Goal: Ask a question

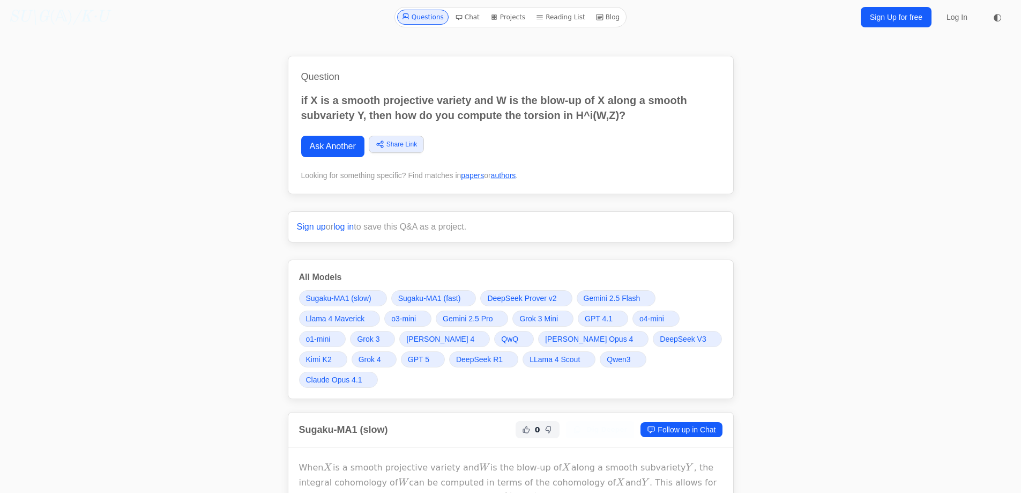
click at [332, 136] on link "Ask Another" at bounding box center [332, 146] width 63 height 21
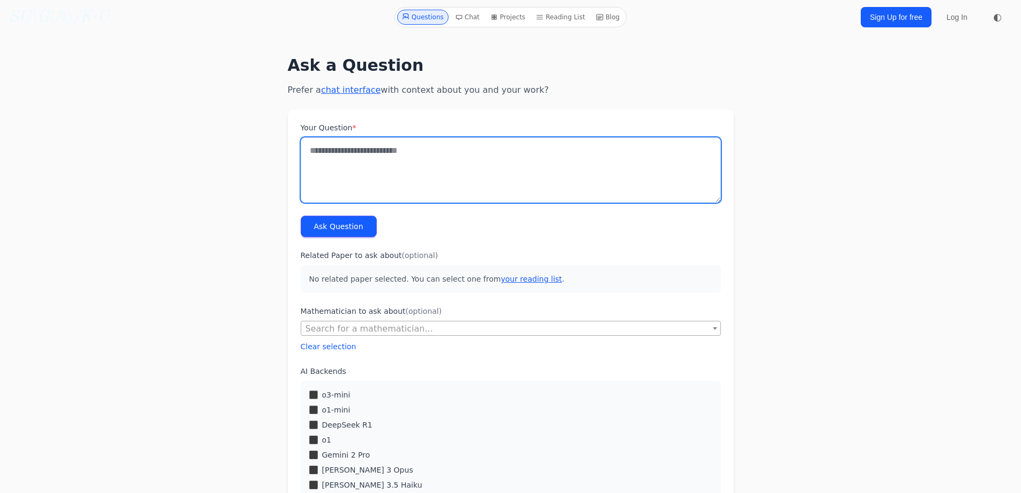
click at [350, 153] on textarea "Your Question *" at bounding box center [511, 169] width 420 height 65
type textarea "**********"
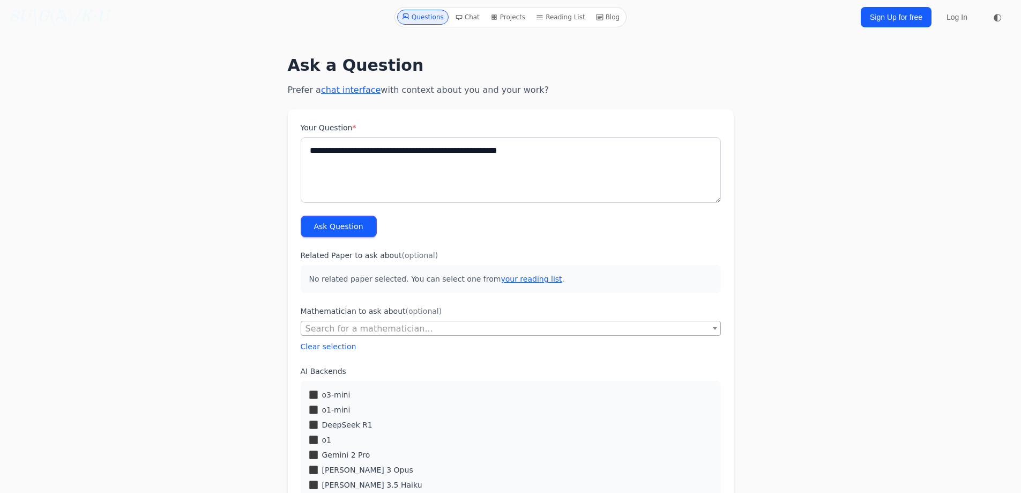
click at [321, 222] on button "Ask Question" at bounding box center [339, 226] width 76 height 21
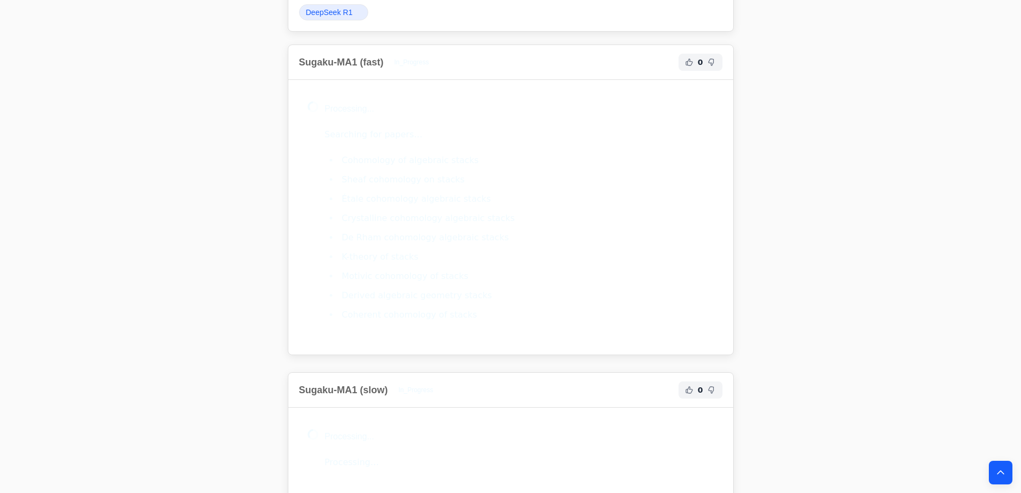
scroll to position [429, 0]
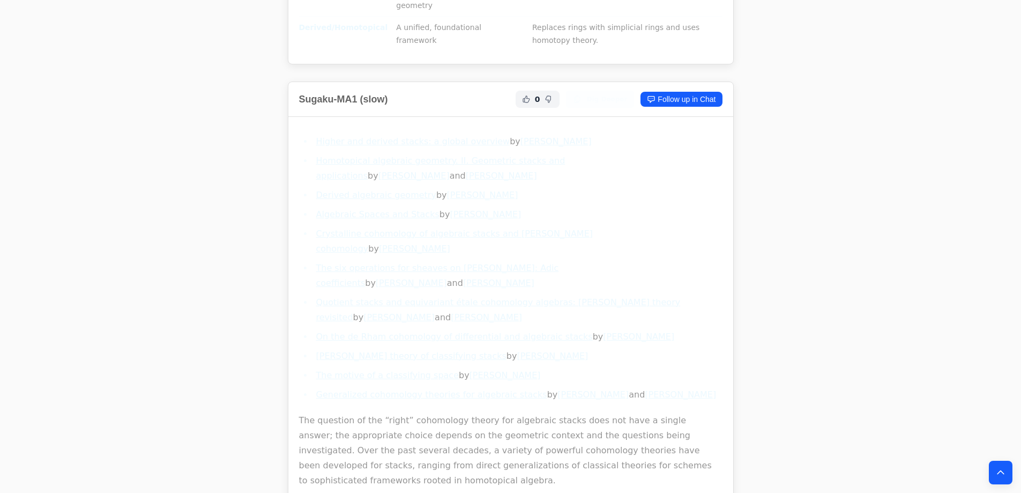
scroll to position [1823, 0]
click at [520, 334] on link "On the de Rham cohomology of differential and algebraic stacks" at bounding box center [454, 339] width 277 height 10
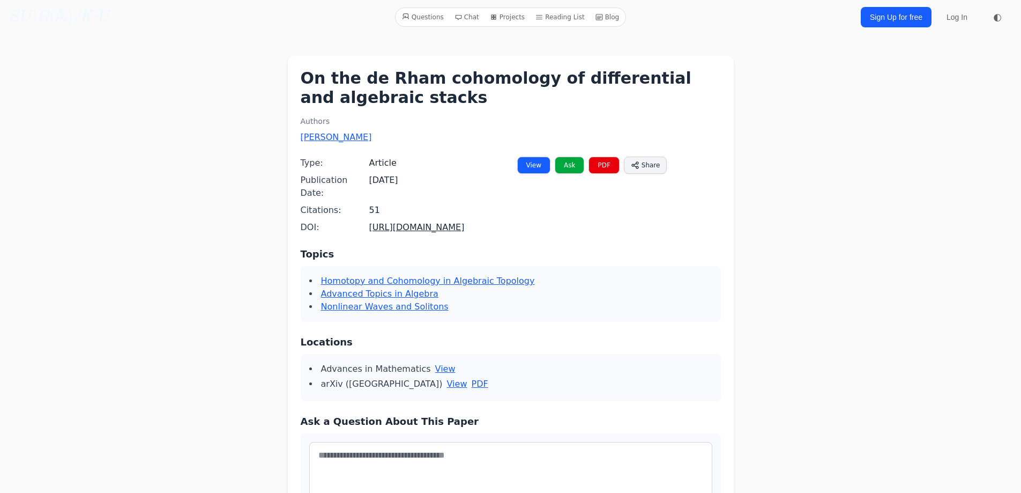
click at [394, 222] on link "https://doi.org/10.1016/j.aim.2005.05.025" at bounding box center [416, 227] width 95 height 10
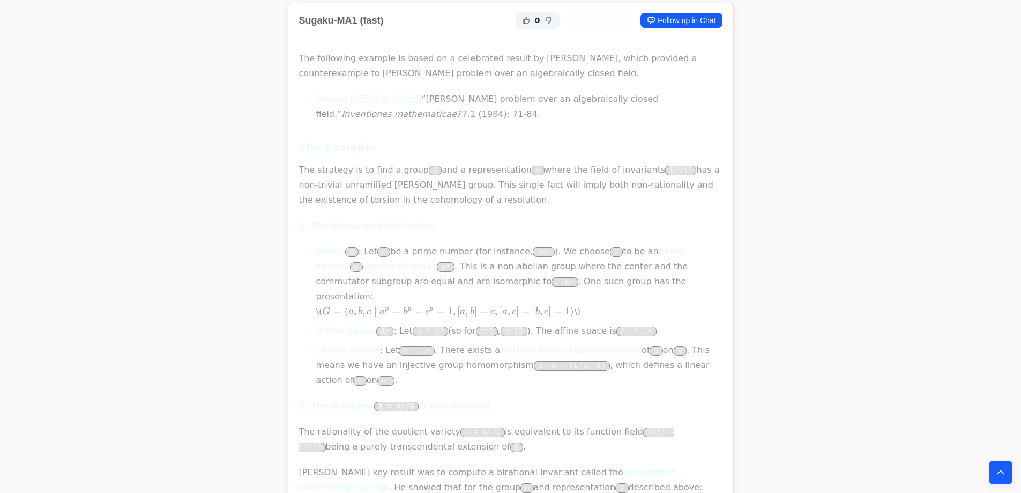
scroll to position [1448, 0]
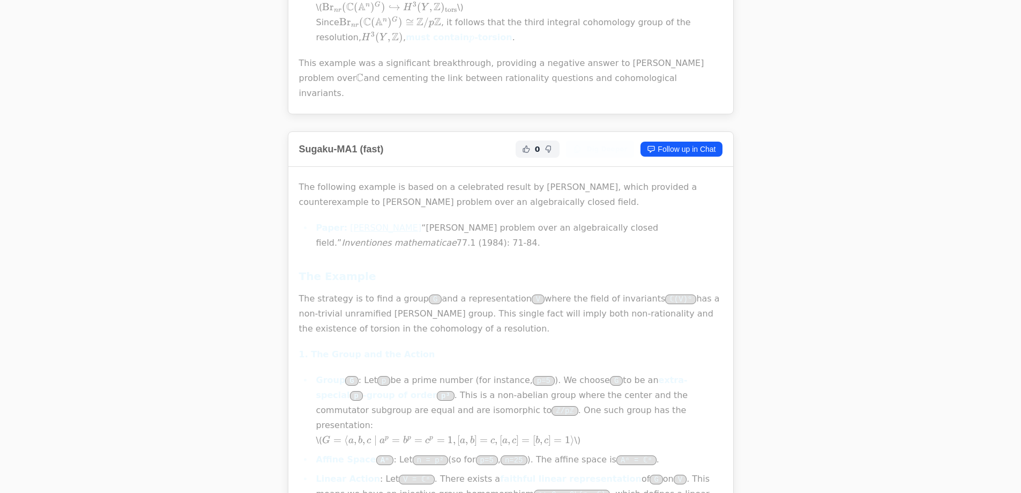
scroll to position [0, 0]
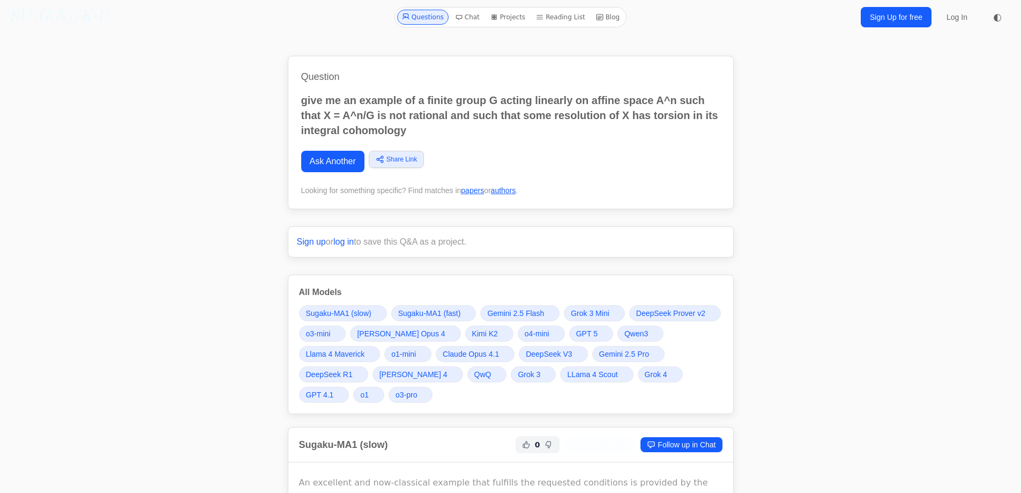
click at [454, 105] on p "give me an example of a finite group G acting linearly on affine space A^n such…" at bounding box center [510, 115] width 419 height 45
click at [397, 117] on p "give me an example of a finite group G acting linearly on affine space A^n such…" at bounding box center [510, 115] width 419 height 45
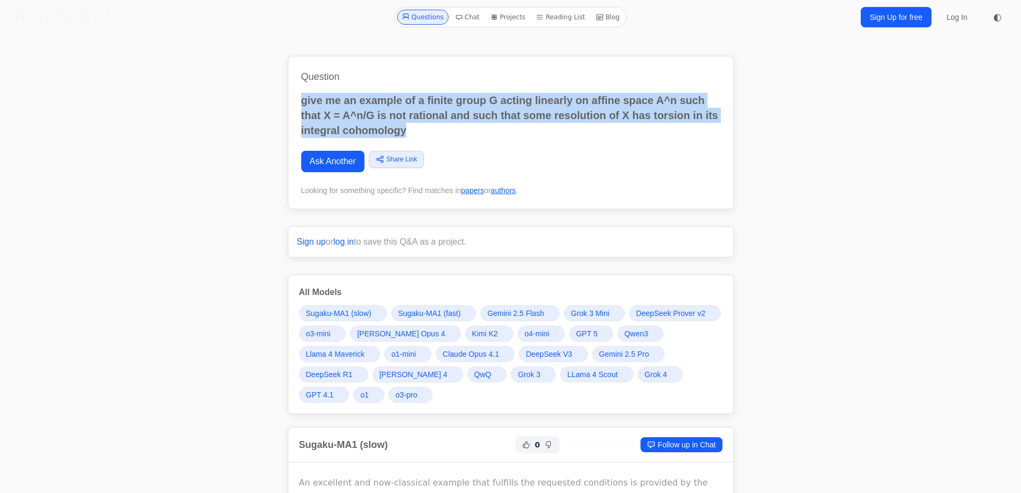
drag, startPoint x: 300, startPoint y: 98, endPoint x: 473, endPoint y: 132, distance: 176.1
click at [473, 132] on div "Question give me an example of a finite group G acting linearly on affine space…" at bounding box center [511, 132] width 446 height 153
copy p "give me an example of a finite group G acting linearly on affine space A^n such…"
click at [342, 166] on link "Ask Another" at bounding box center [332, 161] width 63 height 21
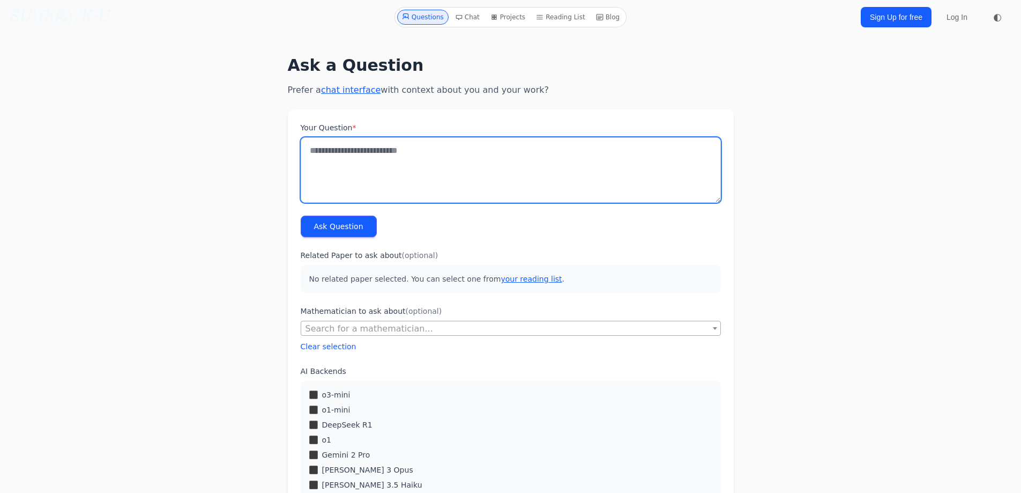
click at [403, 170] on textarea "Your Question *" at bounding box center [511, 169] width 420 height 65
paste textarea "**********"
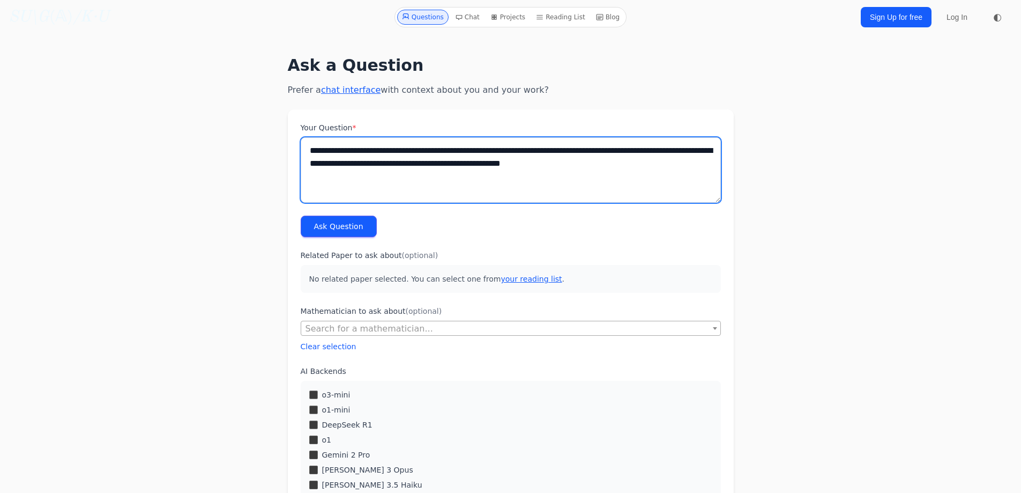
click at [416, 162] on textarea "**********" at bounding box center [511, 169] width 420 height 65
type textarea "**********"
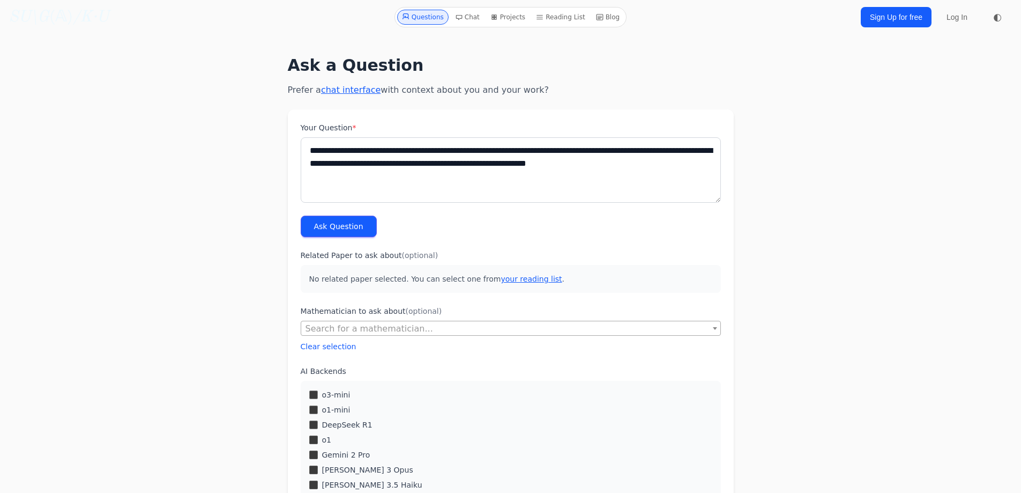
click at [323, 220] on button "Ask Question" at bounding box center [339, 226] width 76 height 21
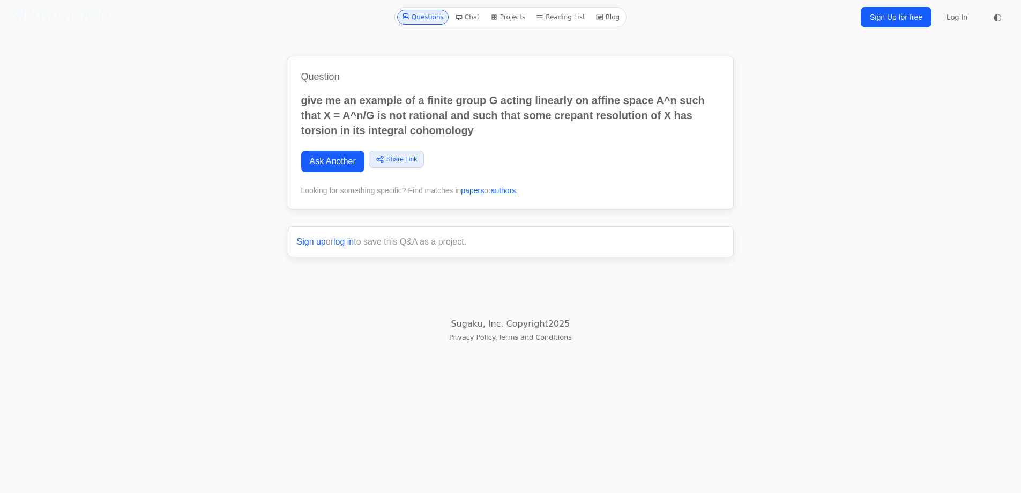
scroll to position [322, 0]
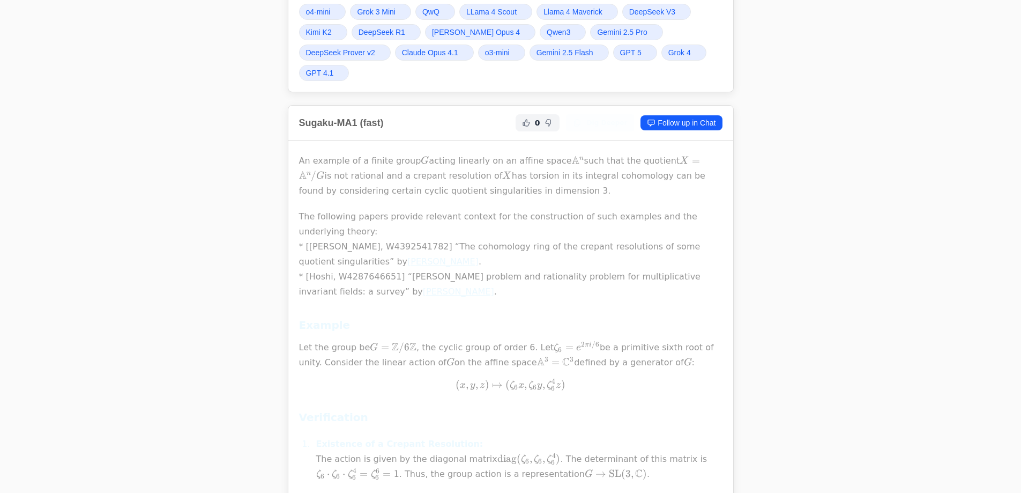
scroll to position [322, 0]
click at [413, 214] on p "The following papers provide relevant context for the construction of such exam…" at bounding box center [511, 254] width 424 height 90
click at [449, 211] on p "The following papers provide relevant context for the construction of such exam…" at bounding box center [511, 254] width 424 height 90
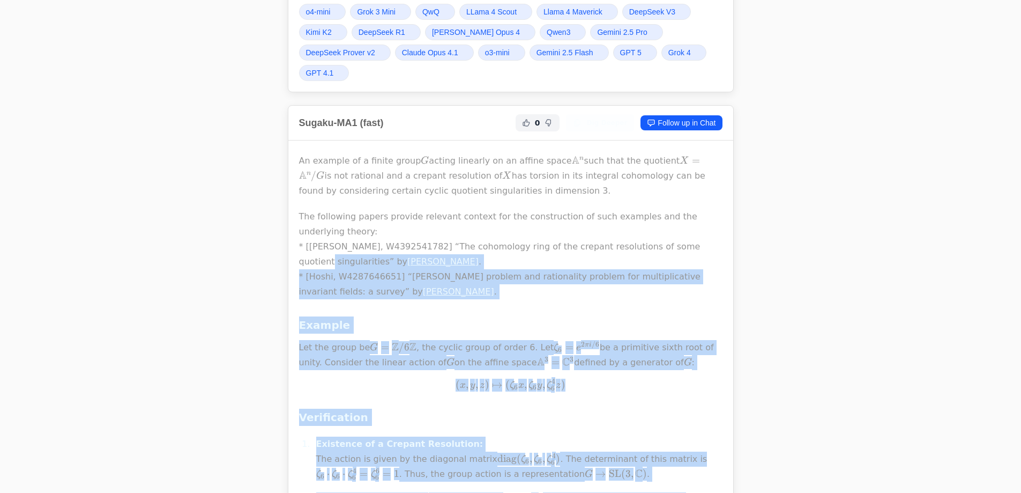
drag, startPoint x: 441, startPoint y: 208, endPoint x: 670, endPoint y: 210, distance: 228.9
click at [627, 210] on p "The following papers provide relevant context for the construction of such exam…" at bounding box center [511, 254] width 424 height 90
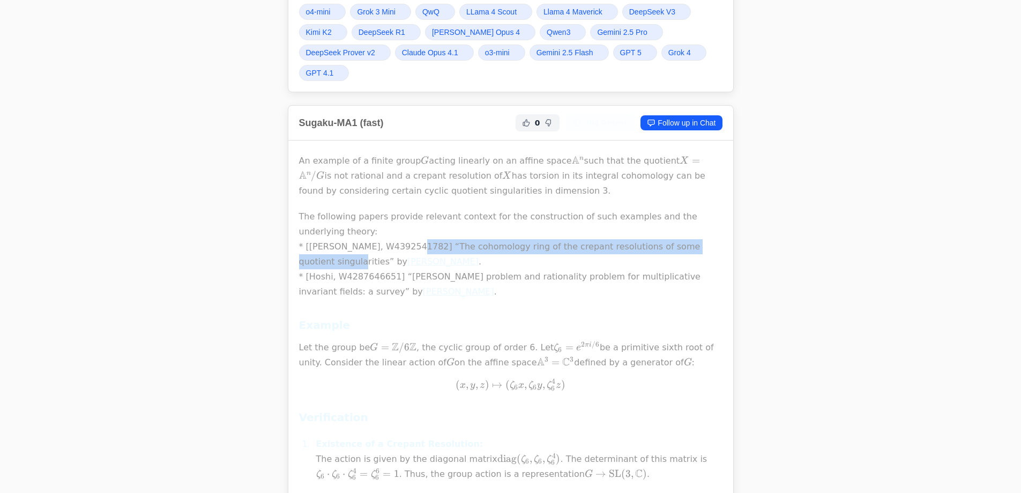
drag, startPoint x: 694, startPoint y: 211, endPoint x: 397, endPoint y: 214, distance: 297.0
click at [397, 214] on p "The following papers provide relevant context for the construction of such exam…" at bounding box center [511, 254] width 424 height 90
copy p "“The cohomology ring of the crepant resolutions of some quotient singularities"
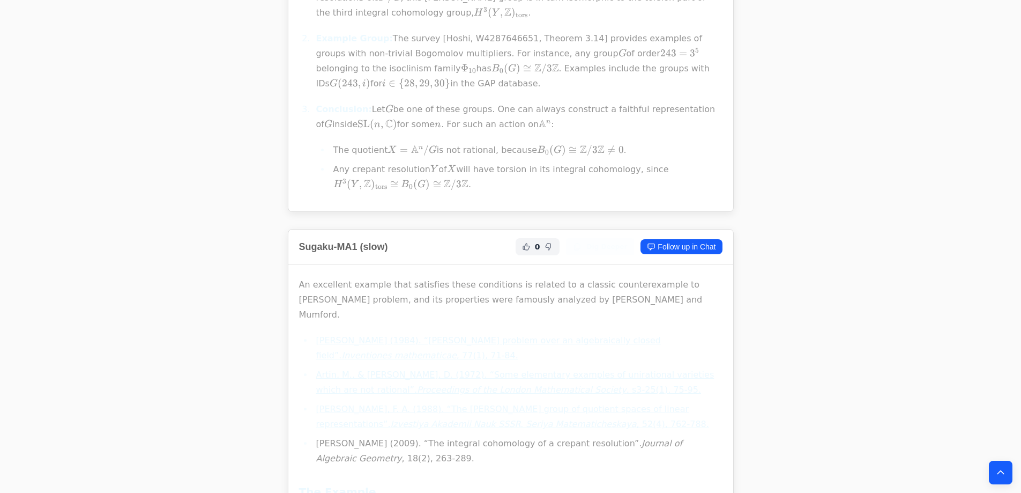
scroll to position [1448, 0]
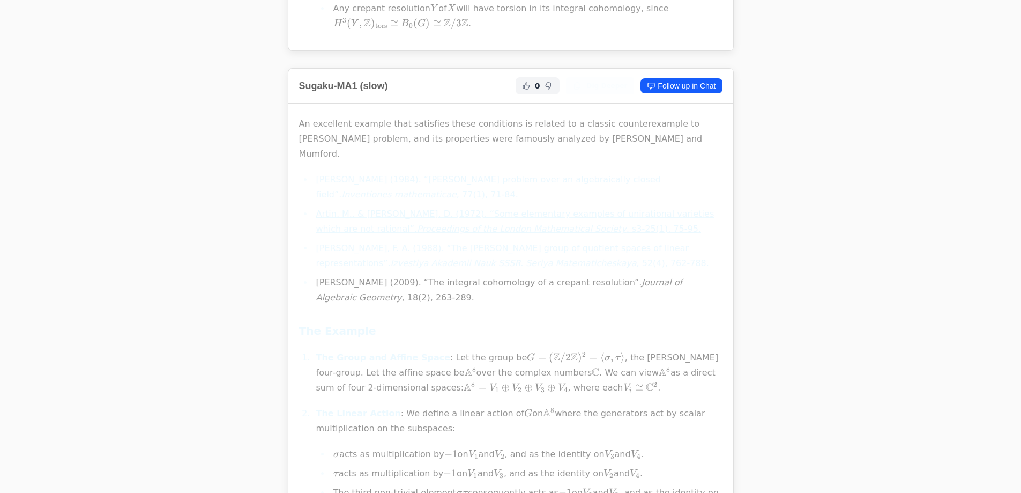
copy li "The integral cohomology of a crepant resolution"
click at [509, 275] on li "[PERSON_NAME] (2009). “The integral cohomology of a crepant resolution”. Journa…" at bounding box center [518, 290] width 410 height 30
click at [545, 275] on li "[PERSON_NAME] (2009). “The integral cohomology of a crepant resolution”. Journa…" at bounding box center [518, 290] width 410 height 30
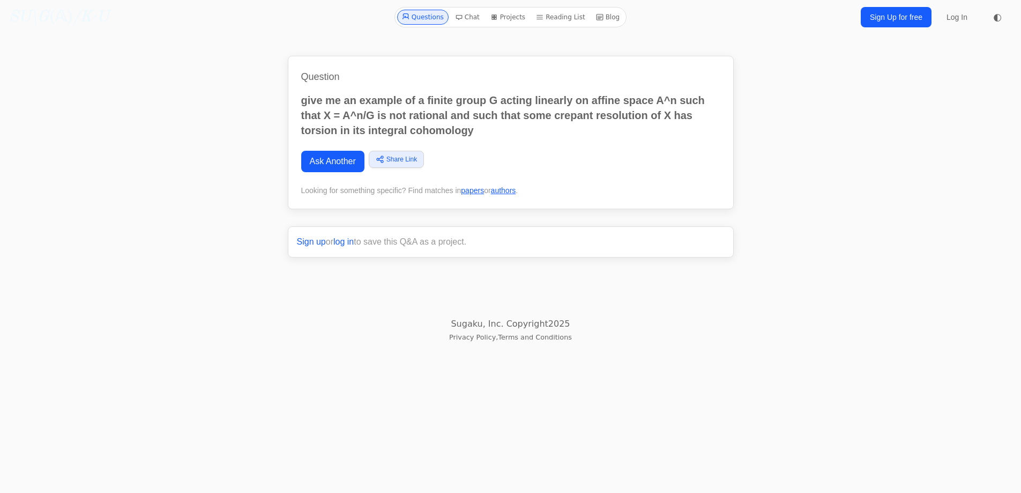
scroll to position [1876, 0]
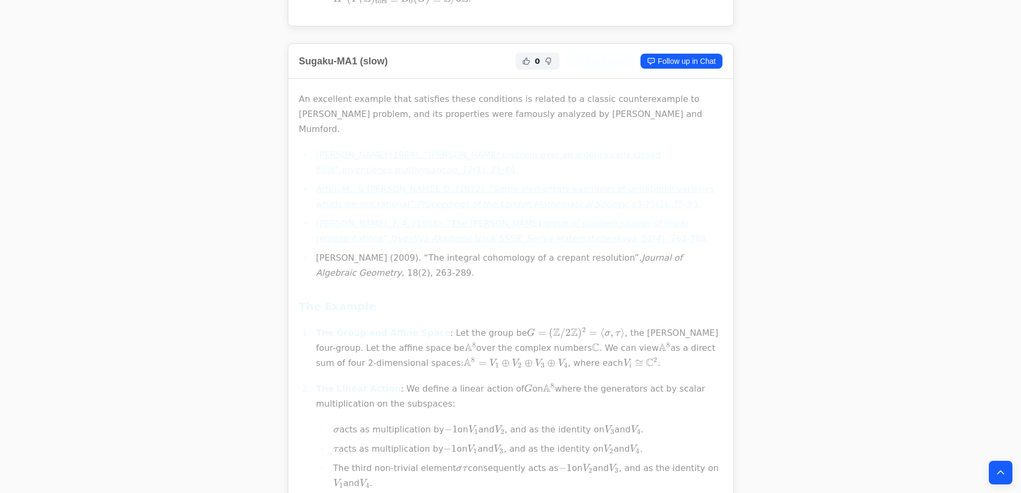
scroll to position [1448, 0]
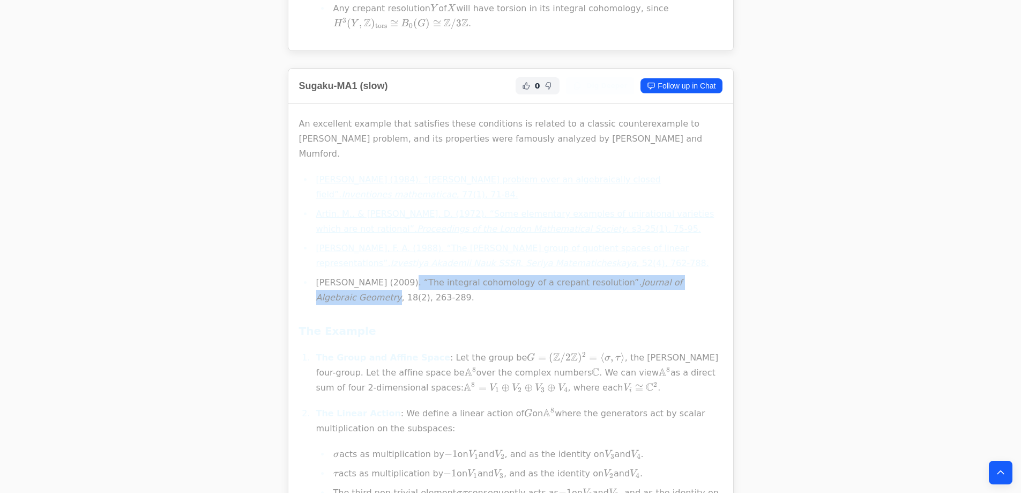
drag, startPoint x: 385, startPoint y: 201, endPoint x: 687, endPoint y: 205, distance: 302.4
click at [687, 275] on li "[PERSON_NAME] (2009). “The integral cohomology of a crepant resolution”. Journa…" at bounding box center [518, 290] width 410 height 30
copy li "The integral cohomology of a crepant resolution”. Journal of Algebraic Geometry"
